Goal: Navigation & Orientation: Understand site structure

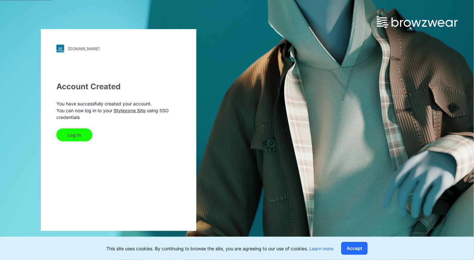
click at [73, 138] on button "Log In" at bounding box center [74, 135] width 36 height 13
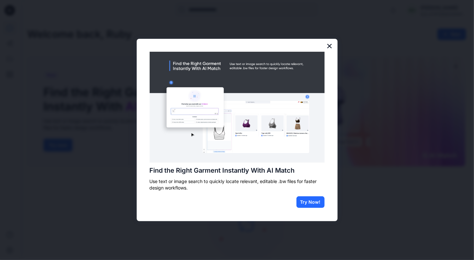
click at [331, 45] on button "×" at bounding box center [329, 46] width 6 height 10
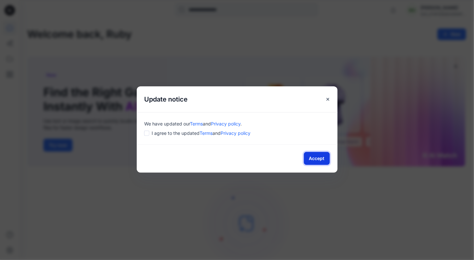
click at [321, 161] on button "Accept" at bounding box center [317, 158] width 26 height 13
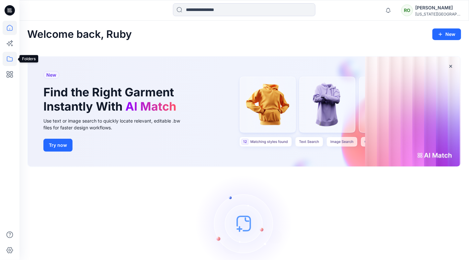
click at [10, 59] on icon at bounding box center [10, 59] width 14 height 14
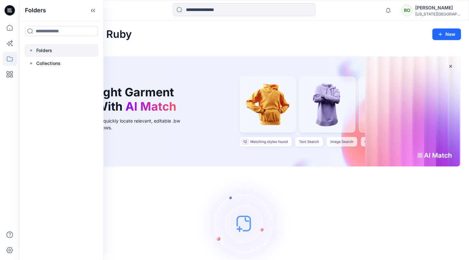
click at [51, 47] on p "Folders" at bounding box center [44, 51] width 16 height 8
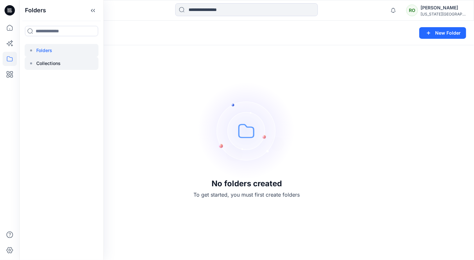
click at [54, 64] on p "Collections" at bounding box center [48, 64] width 24 height 8
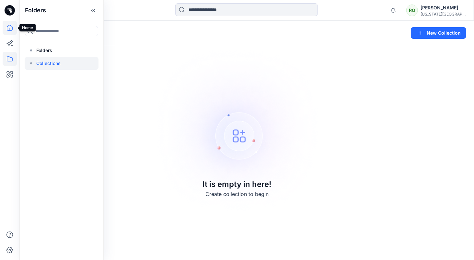
click at [12, 29] on icon at bounding box center [10, 28] width 6 height 6
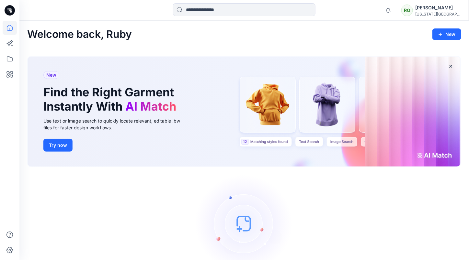
click at [8, 11] on icon at bounding box center [8, 11] width 2 height 0
click at [9, 56] on icon at bounding box center [10, 59] width 14 height 14
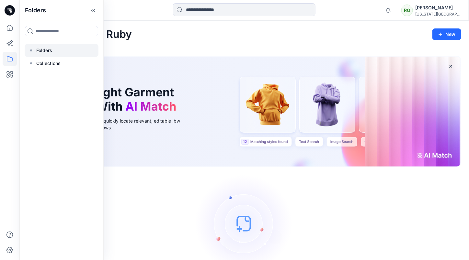
click at [43, 51] on p "Folders" at bounding box center [44, 51] width 16 height 8
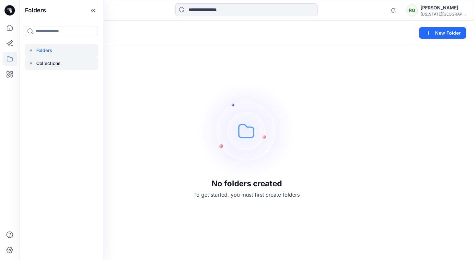
click at [79, 63] on div at bounding box center [62, 63] width 74 height 13
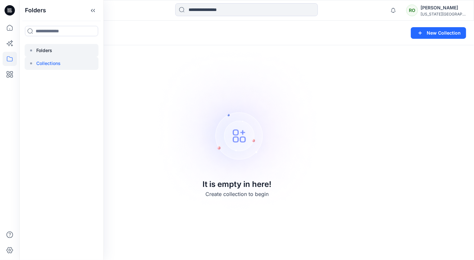
click at [71, 46] on div at bounding box center [62, 50] width 74 height 13
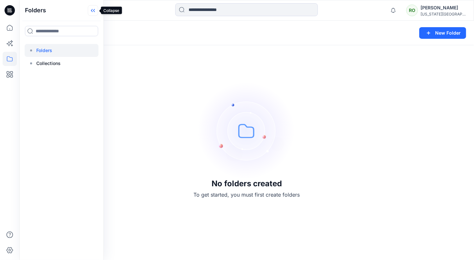
click at [90, 12] on icon at bounding box center [93, 10] width 10 height 11
